Goal: Information Seeking & Learning: Learn about a topic

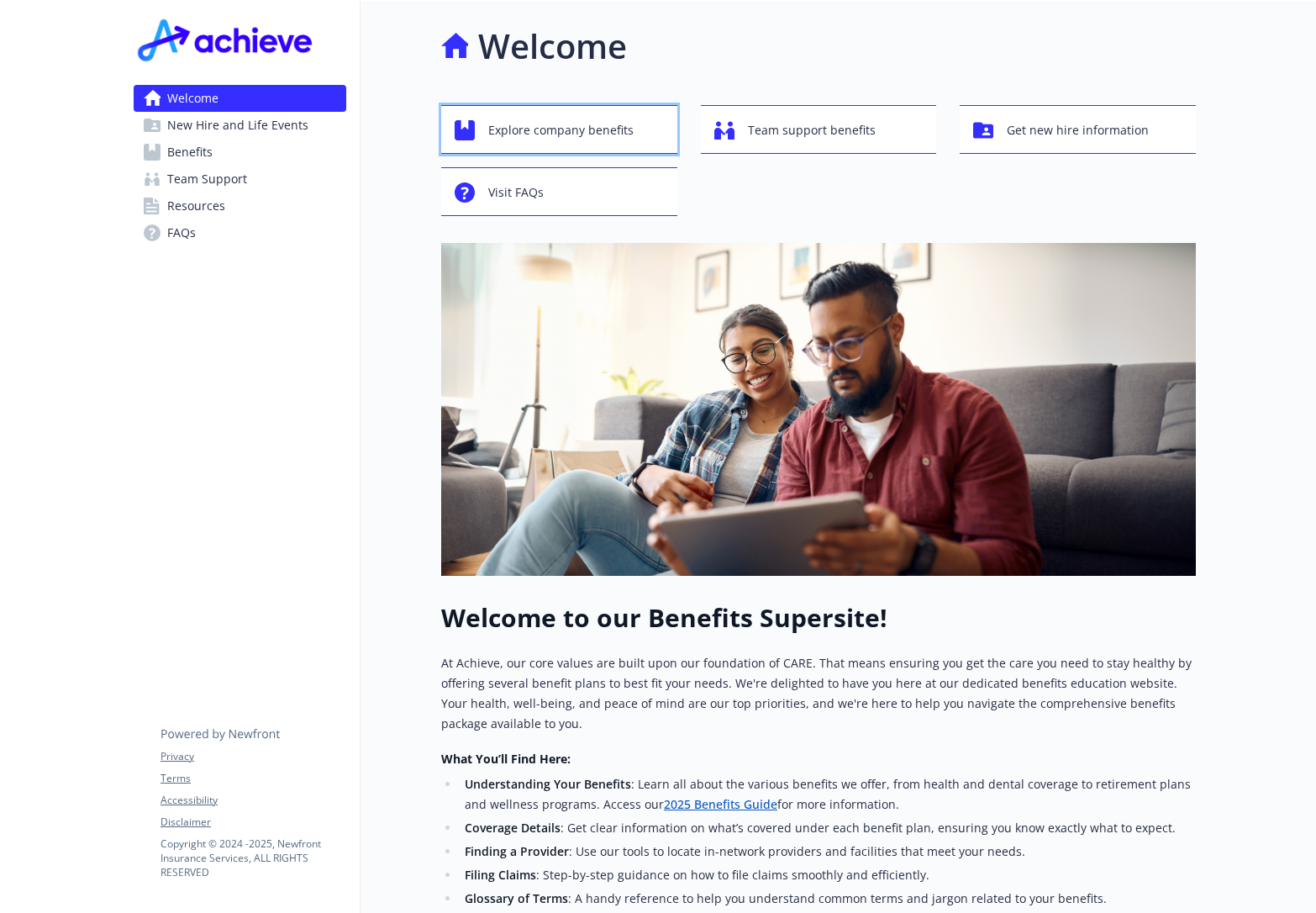
click at [488, 146] on span "Explore company benefits" at bounding box center [561, 130] width 145 height 32
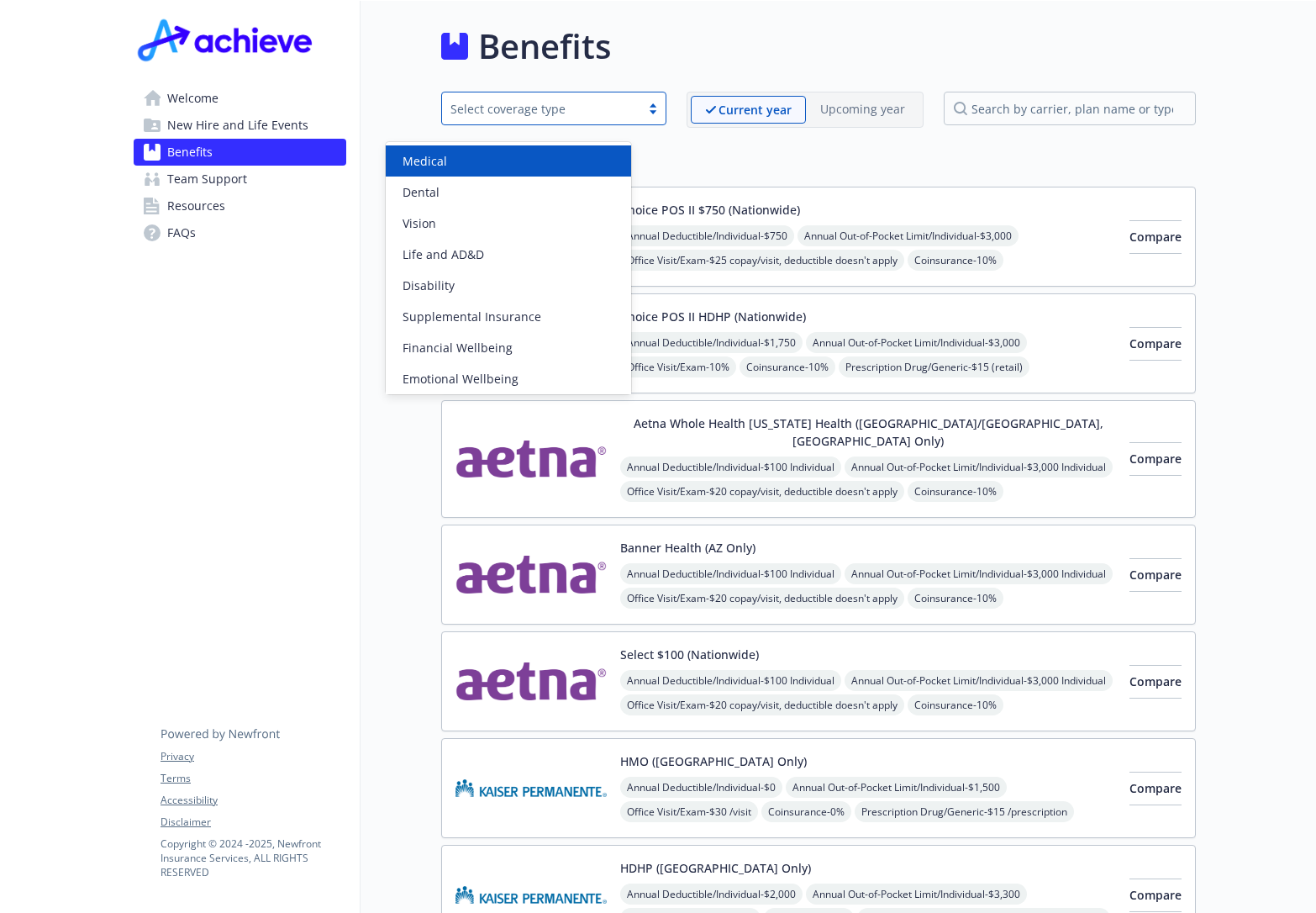
click at [576, 119] on div "Select coverage type" at bounding box center [541, 109] width 199 height 21
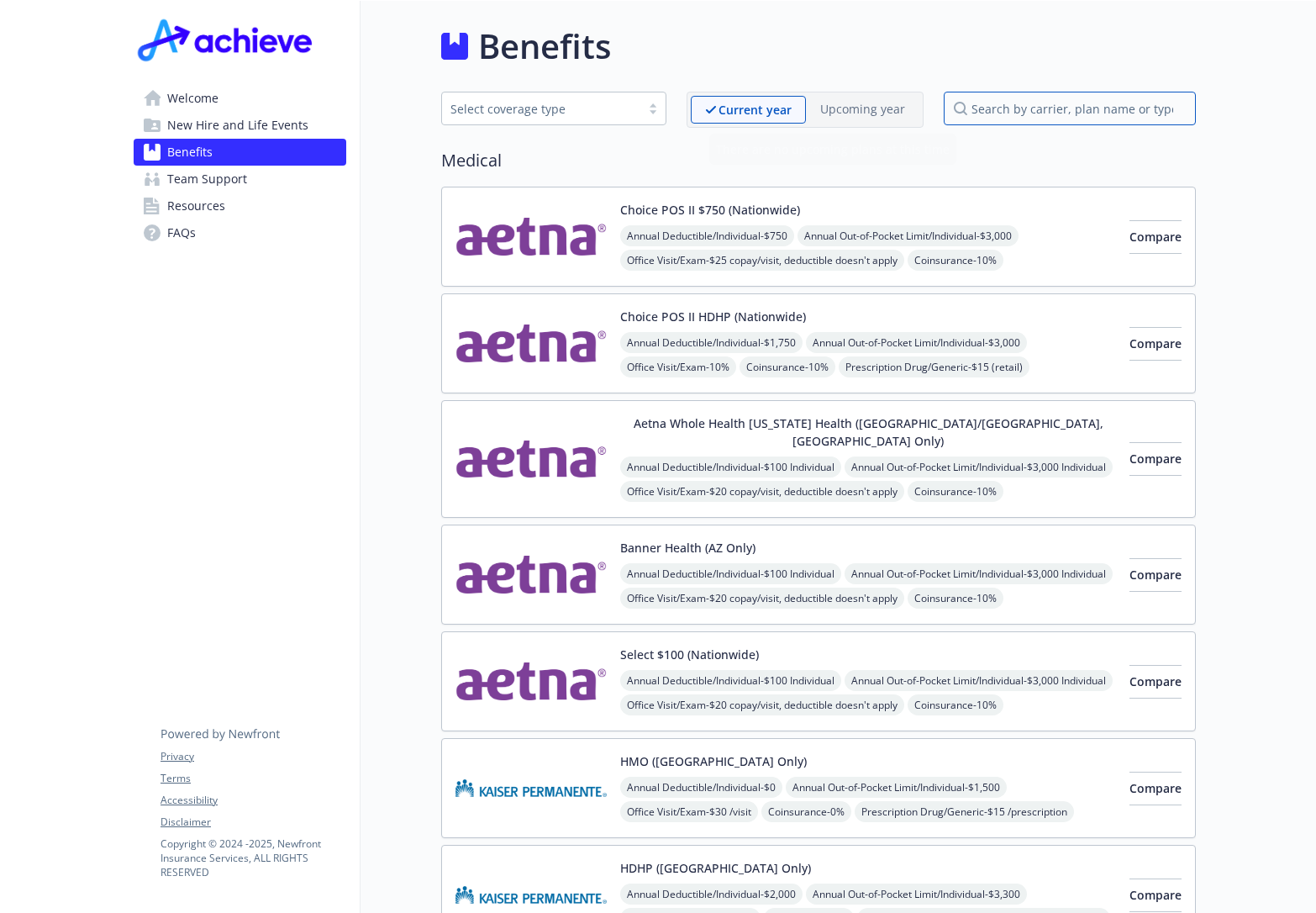
click at [1091, 119] on input "search by carrier, plan name or type" at bounding box center [1069, 109] width 252 height 33
click at [233, 112] on link "Welcome" at bounding box center [240, 98] width 213 height 27
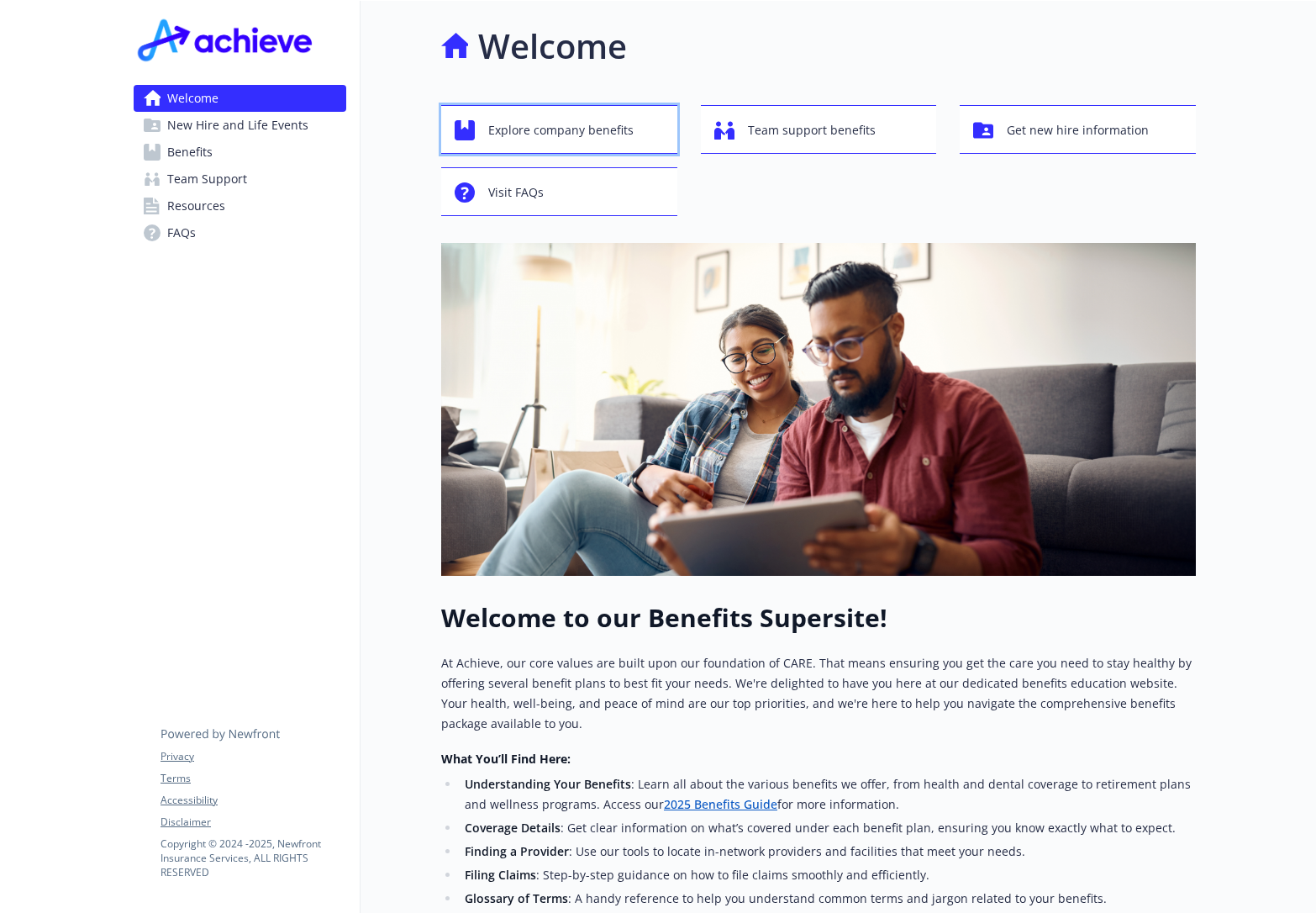
click at [551, 136] on span "Explore company benefits" at bounding box center [561, 130] width 145 height 32
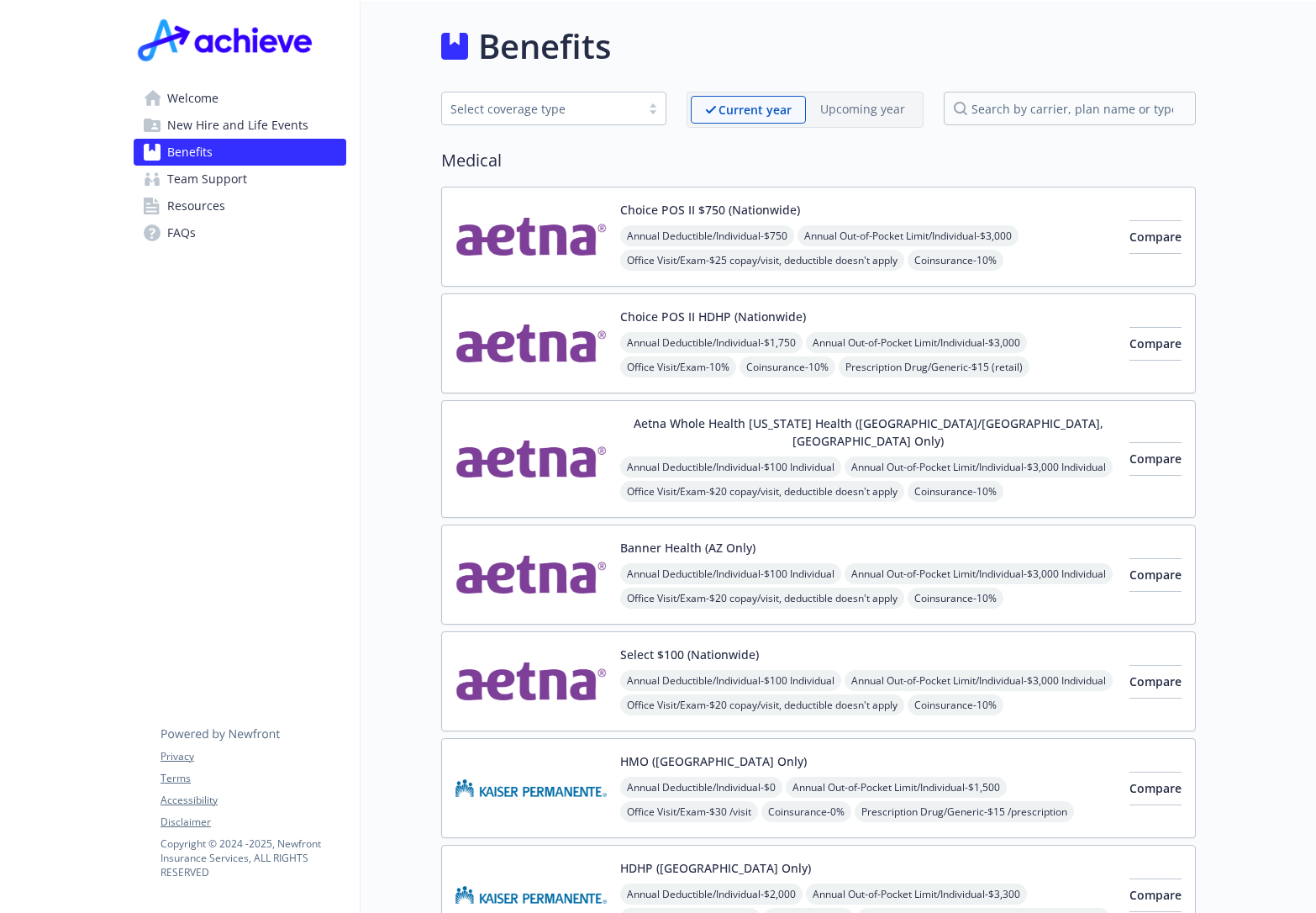
click at [192, 99] on span "Welcome" at bounding box center [192, 98] width 52 height 27
